Goal: Task Accomplishment & Management: Manage account settings

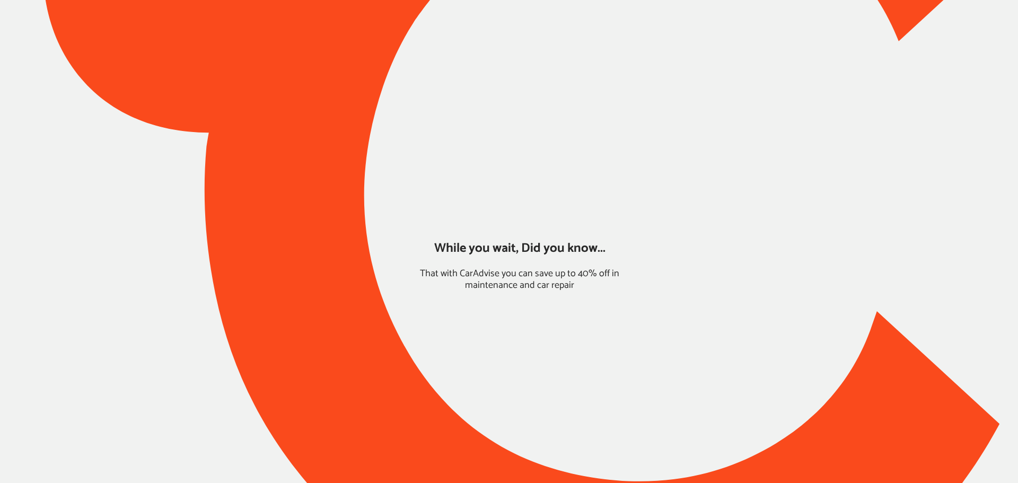
type input "*****"
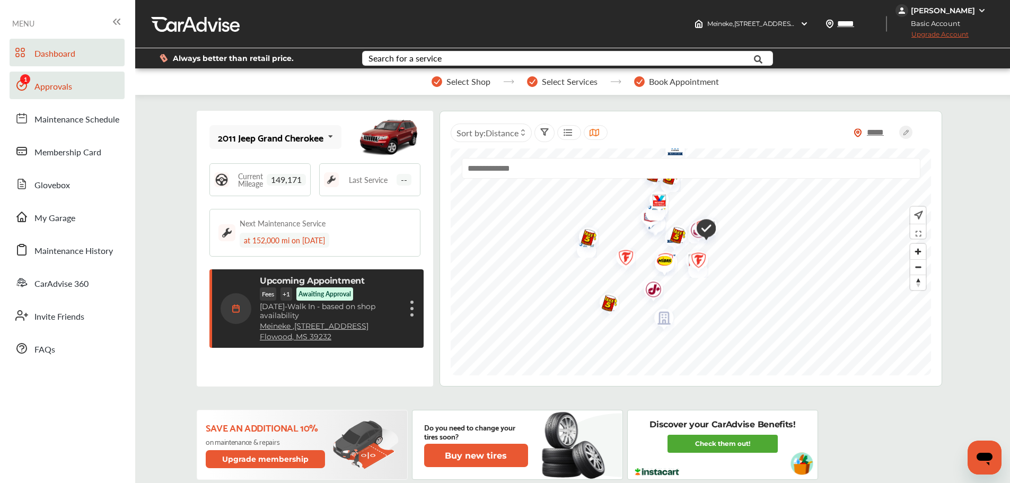
click at [46, 82] on span "Approvals" at bounding box center [53, 87] width 38 height 14
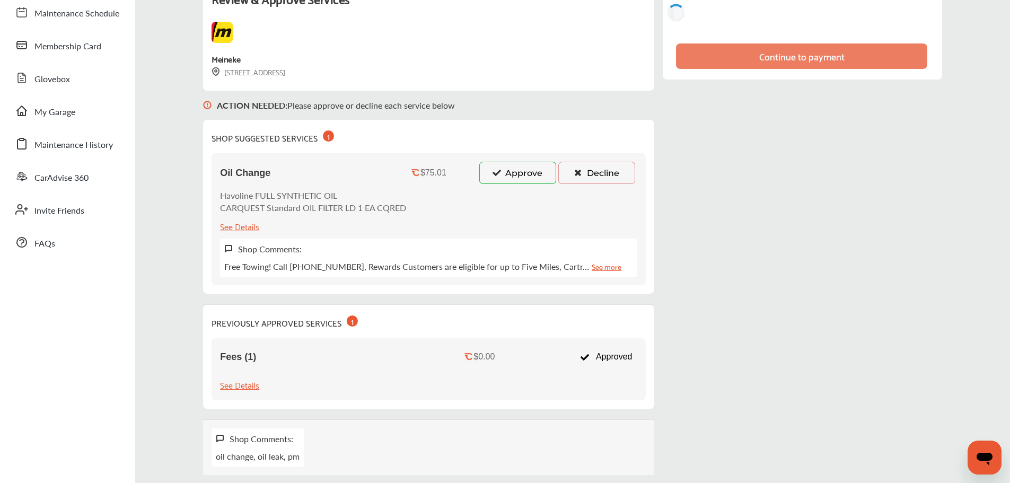
click at [513, 165] on button "Approve" at bounding box center [517, 173] width 77 height 22
